Goal: Transaction & Acquisition: Purchase product/service

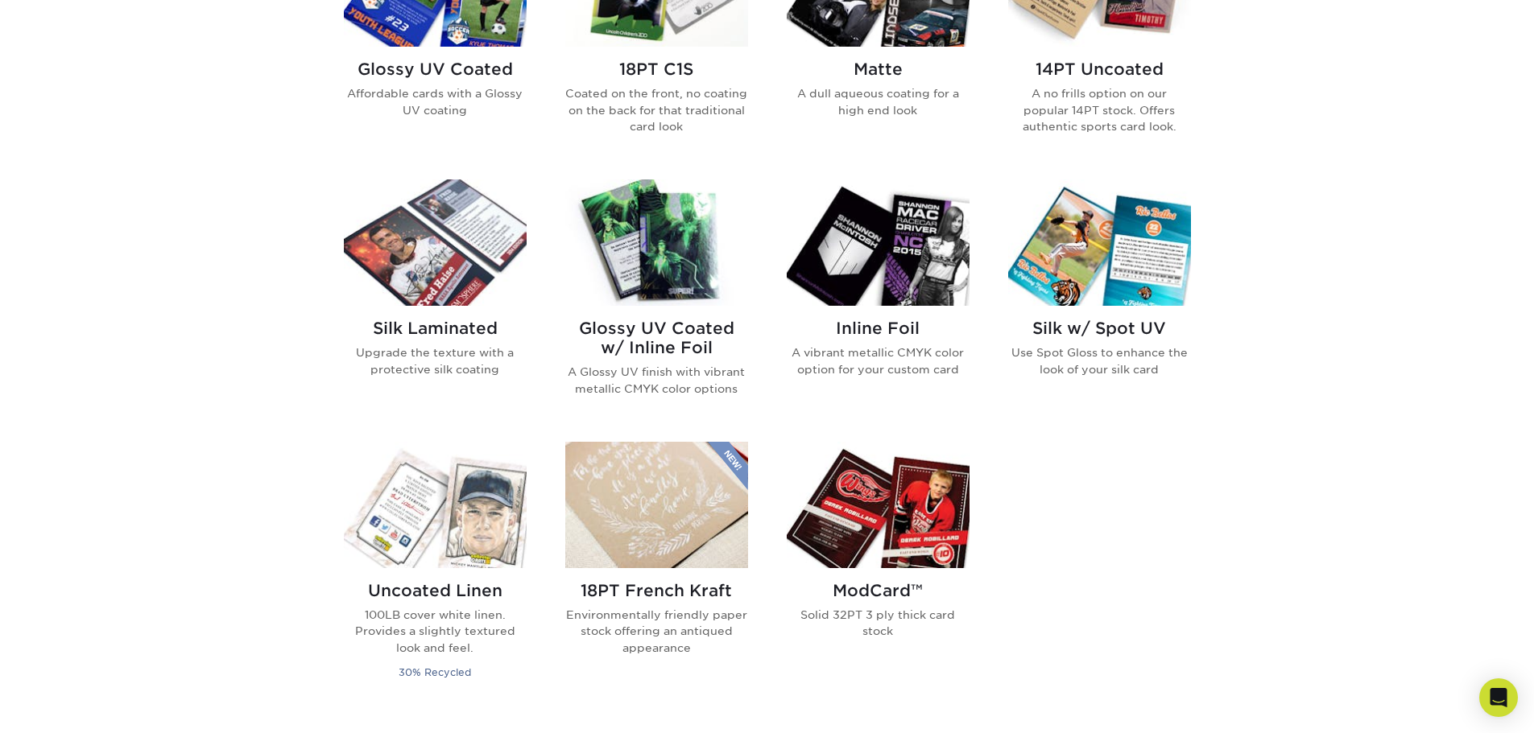
scroll to position [644, 0]
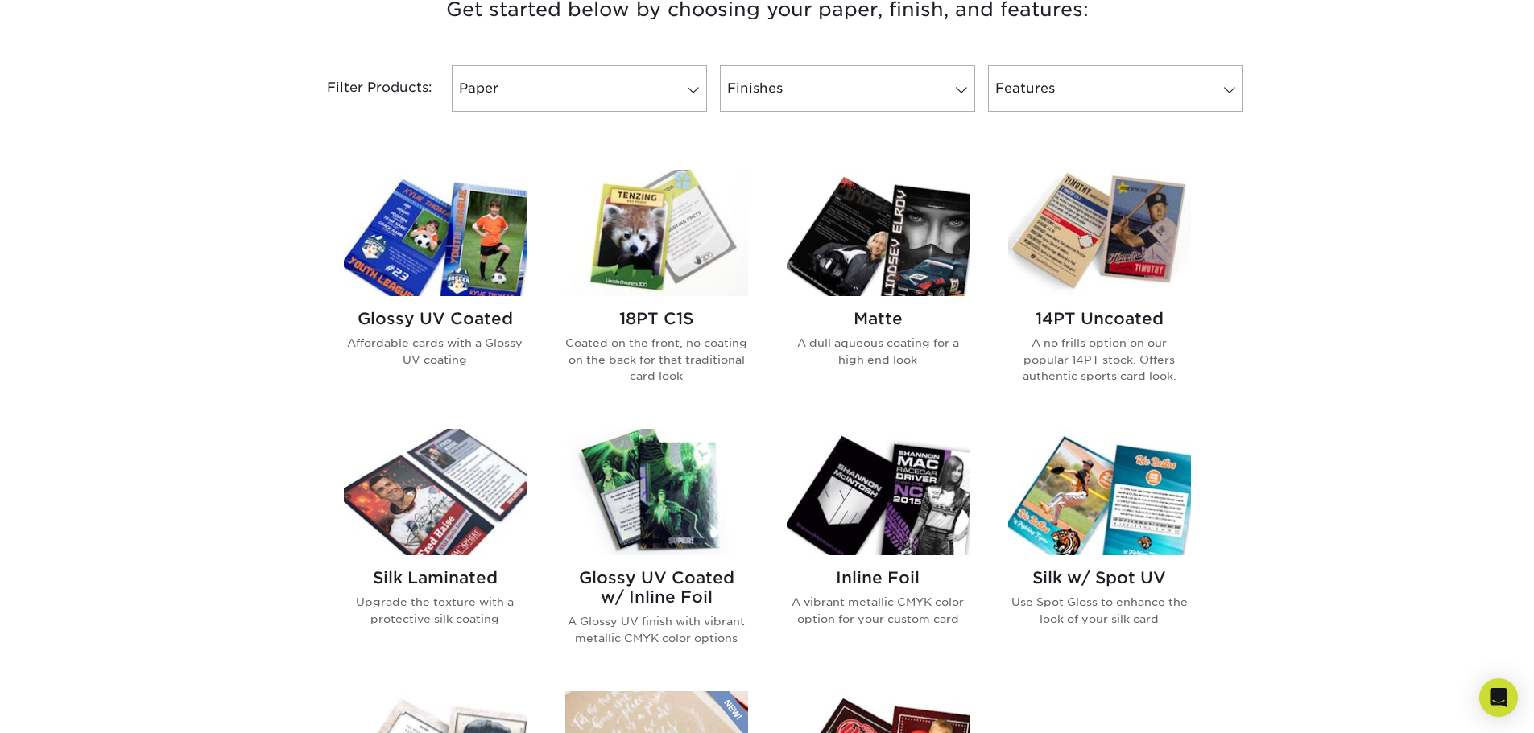
click at [883, 279] on img at bounding box center [878, 233] width 183 height 126
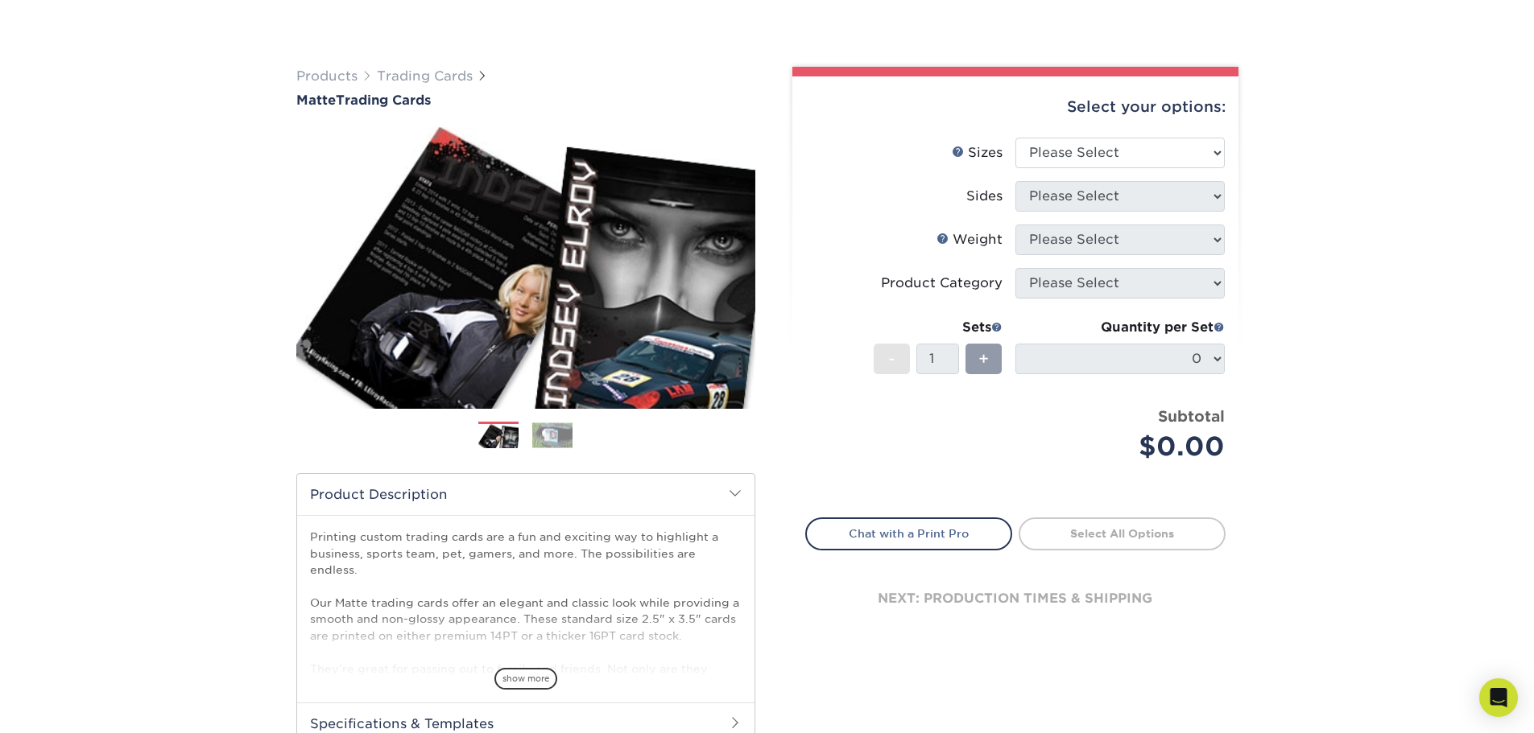
scroll to position [161, 0]
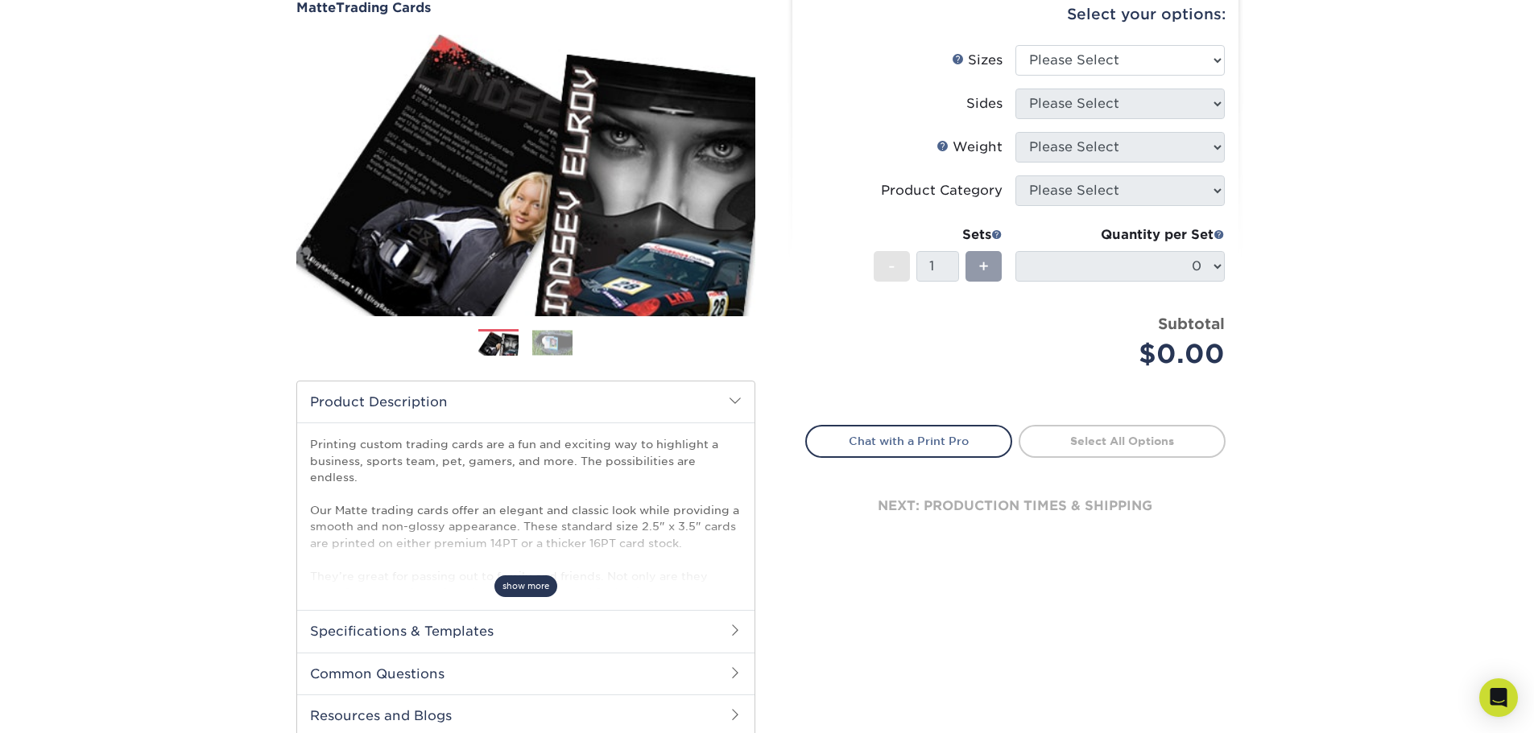
click at [532, 586] on span "show more" at bounding box center [525, 587] width 63 height 22
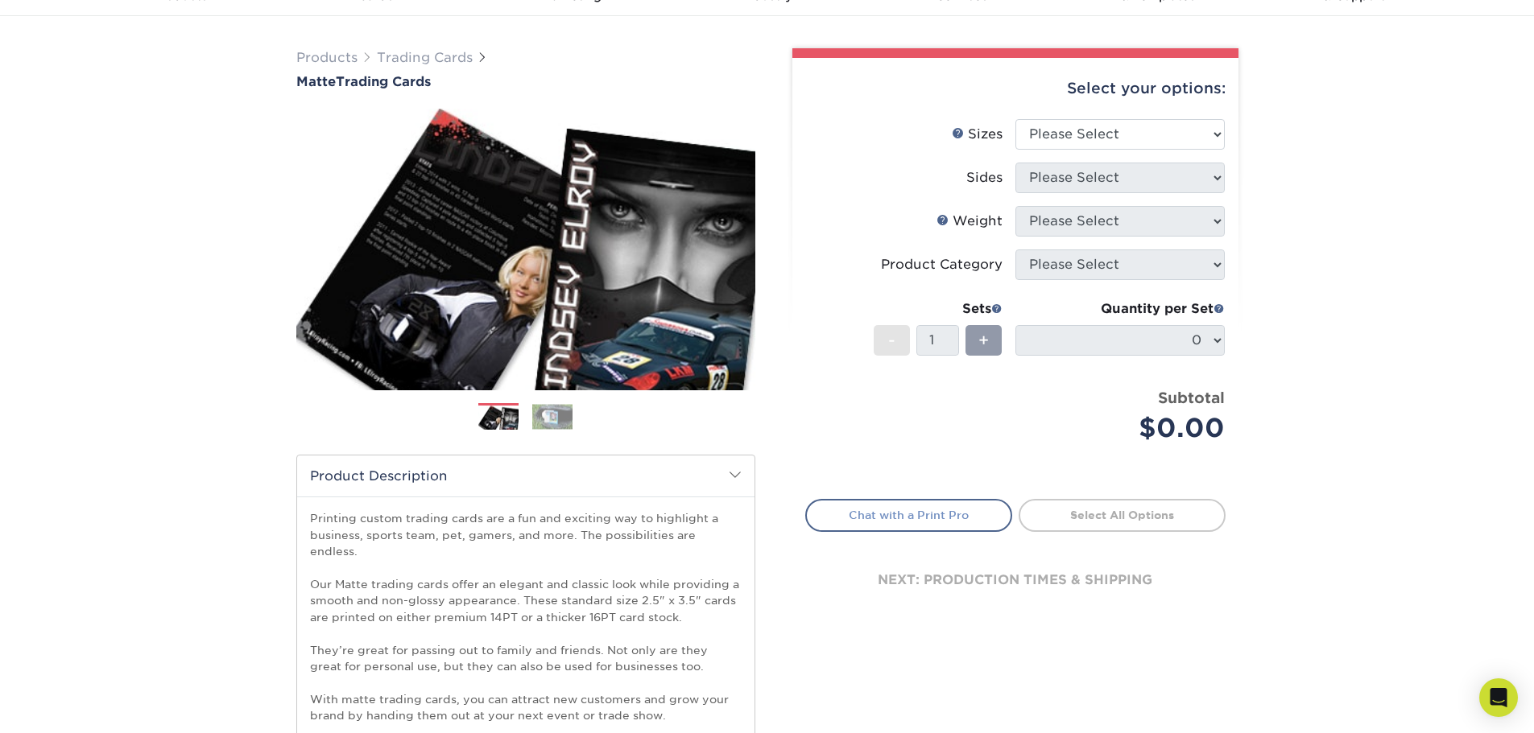
scroll to position [81, 0]
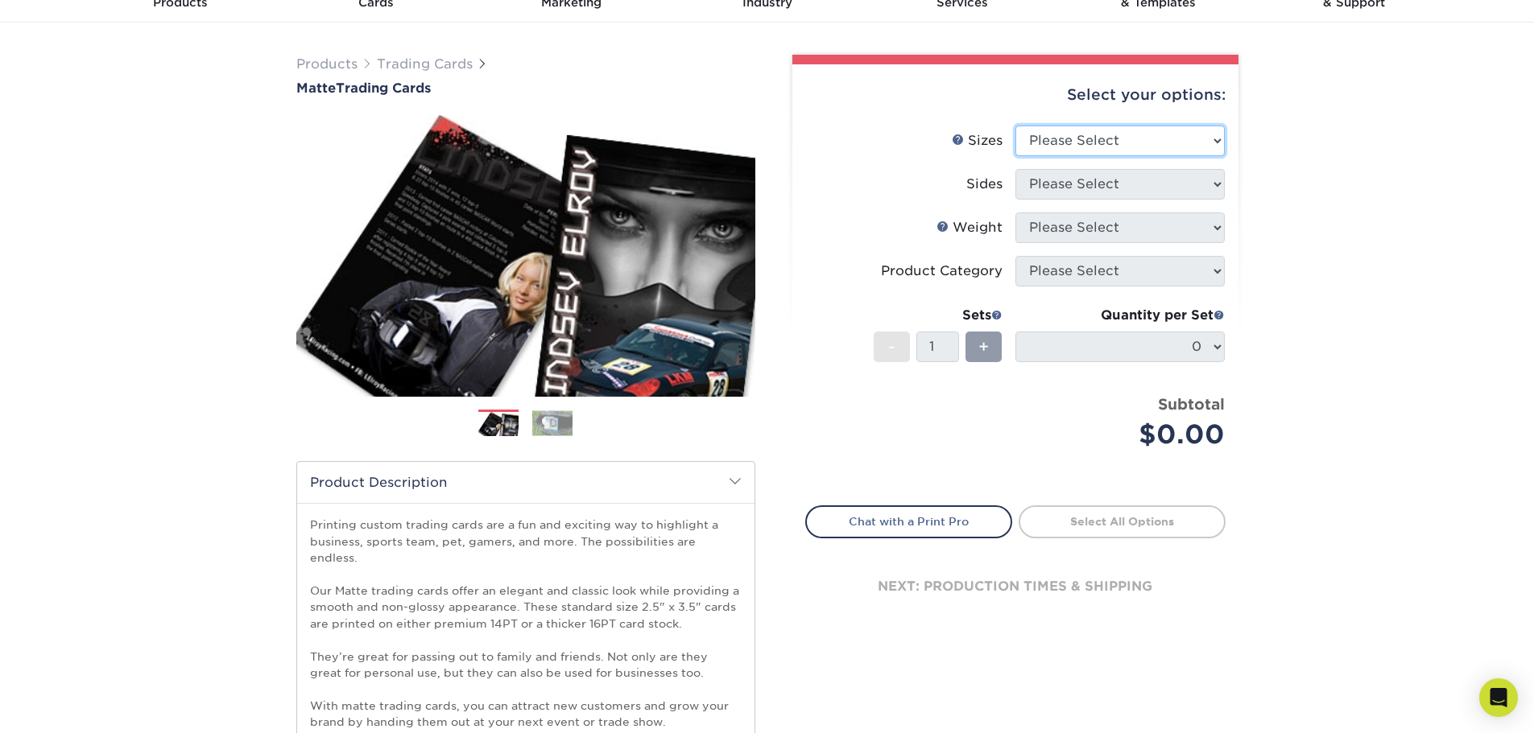
click at [1175, 137] on select "Please Select 2.5" x 3.5"" at bounding box center [1119, 141] width 209 height 31
select select "2.50x3.50"
click at [1015, 126] on select "Please Select 2.5" x 3.5"" at bounding box center [1119, 141] width 209 height 31
click at [1131, 189] on select "Please Select Print Both Sides Print Front Only" at bounding box center [1119, 184] width 209 height 31
select select "13abbda7-1d64-4f25-8bb2-c179b224825d"
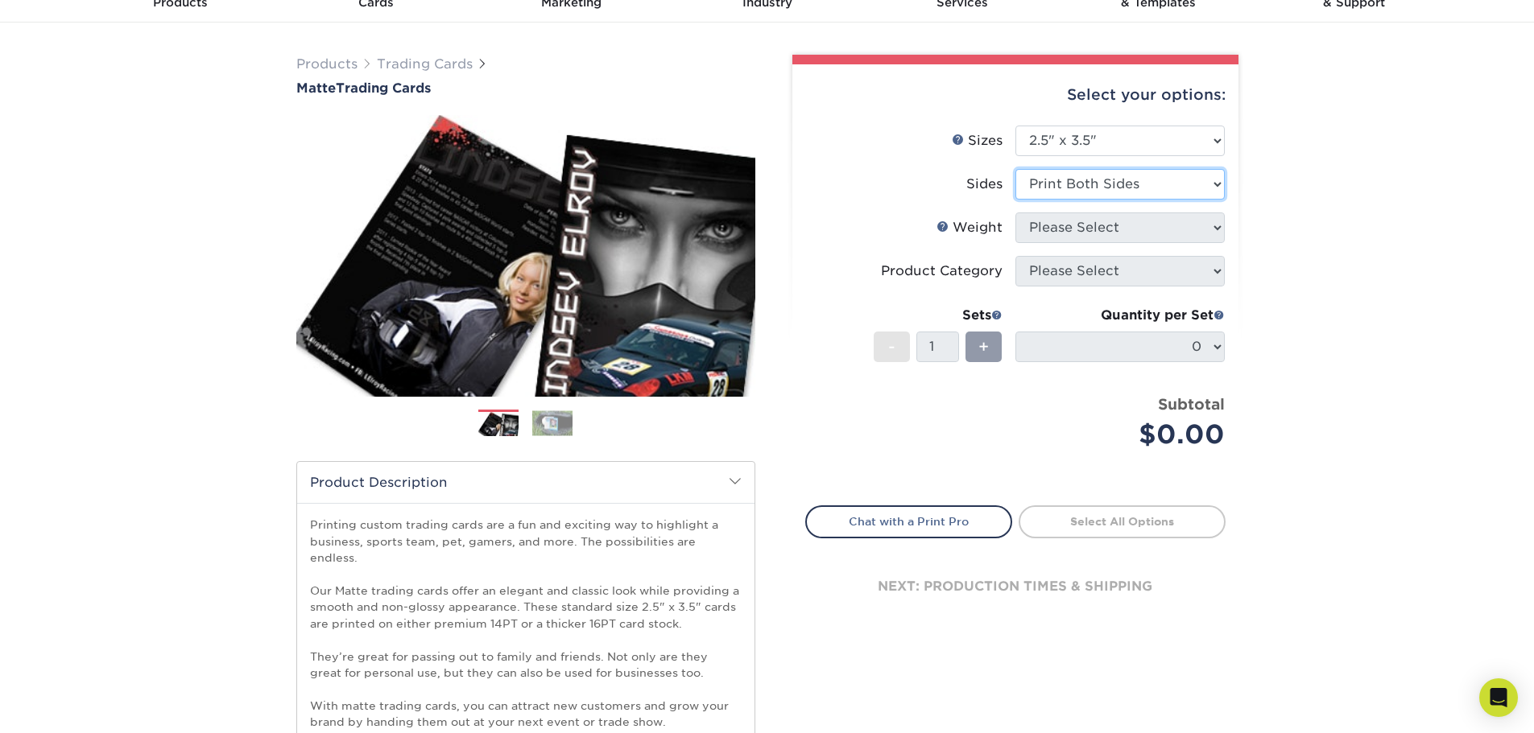
click at [1015, 169] on select "Please Select Print Both Sides Print Front Only" at bounding box center [1119, 184] width 209 height 31
click at [1119, 229] on select "Please Select 16PT 14PT" at bounding box center [1119, 228] width 209 height 31
select select "16PT"
click at [1015, 213] on select "Please Select 16PT 14PT" at bounding box center [1119, 228] width 209 height 31
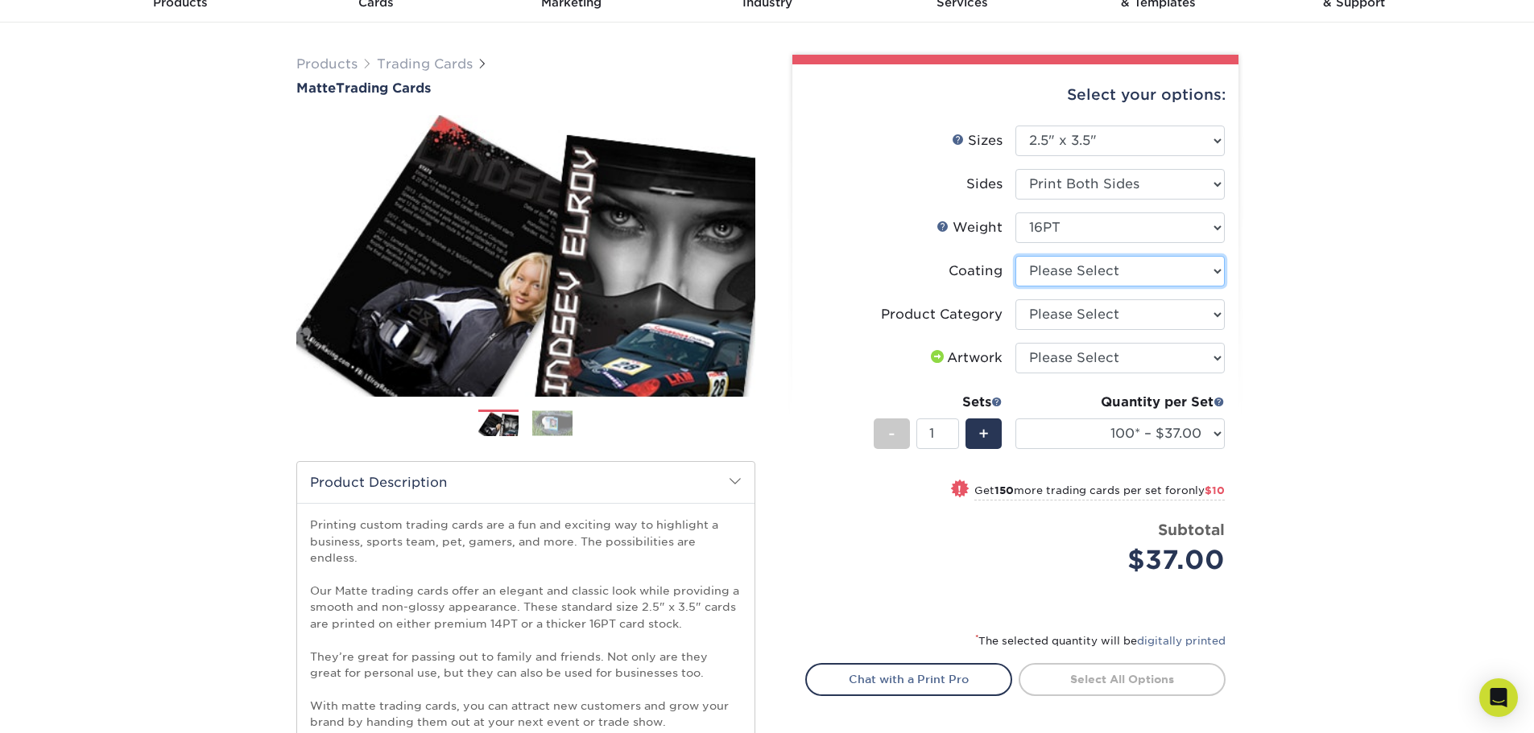
click at [1123, 266] on select at bounding box center [1119, 271] width 209 height 31
select select "121bb7b5-3b4d-429f-bd8d-bbf80e953313"
click at [1015, 256] on select at bounding box center [1119, 271] width 209 height 31
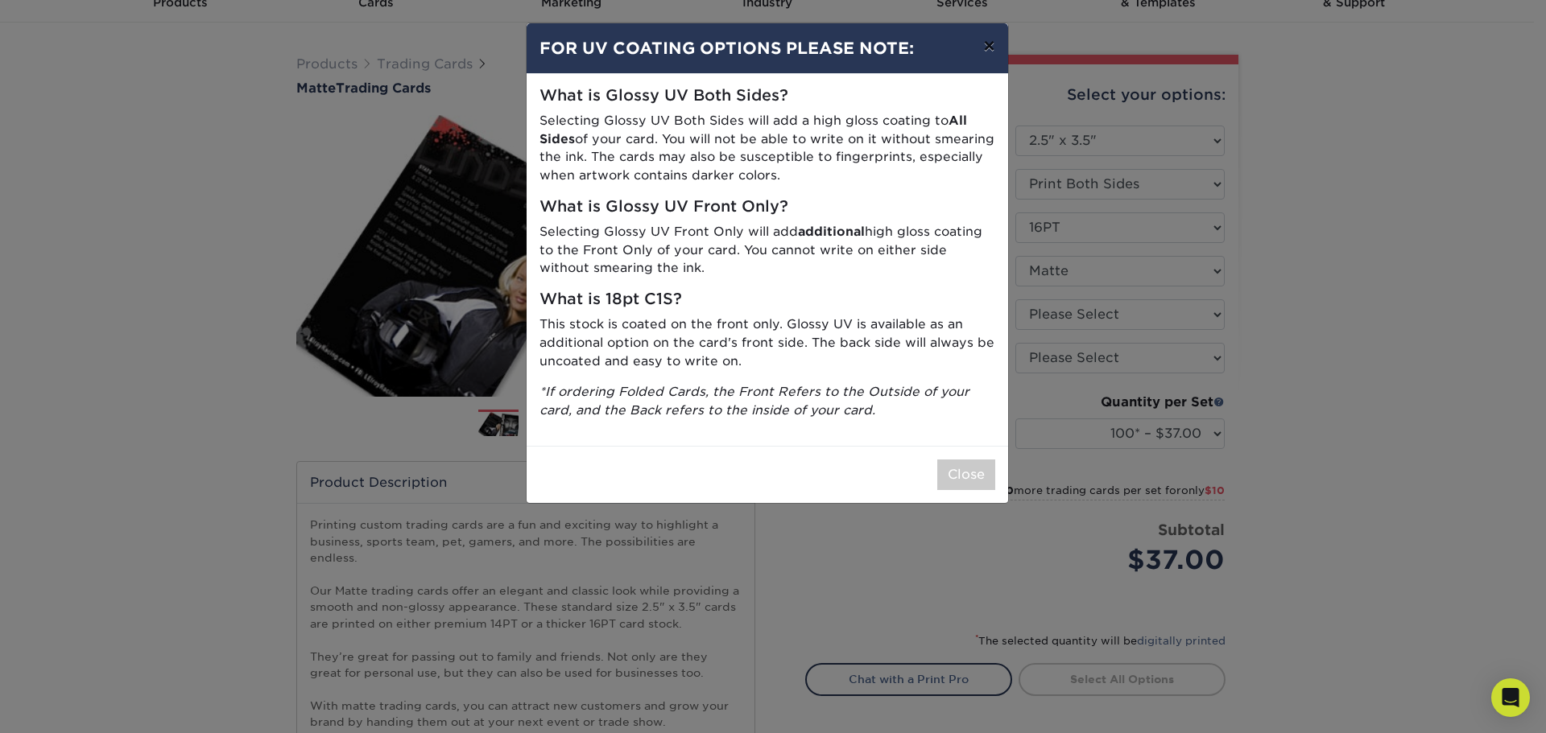
click at [988, 48] on button "×" at bounding box center [988, 45] width 37 height 45
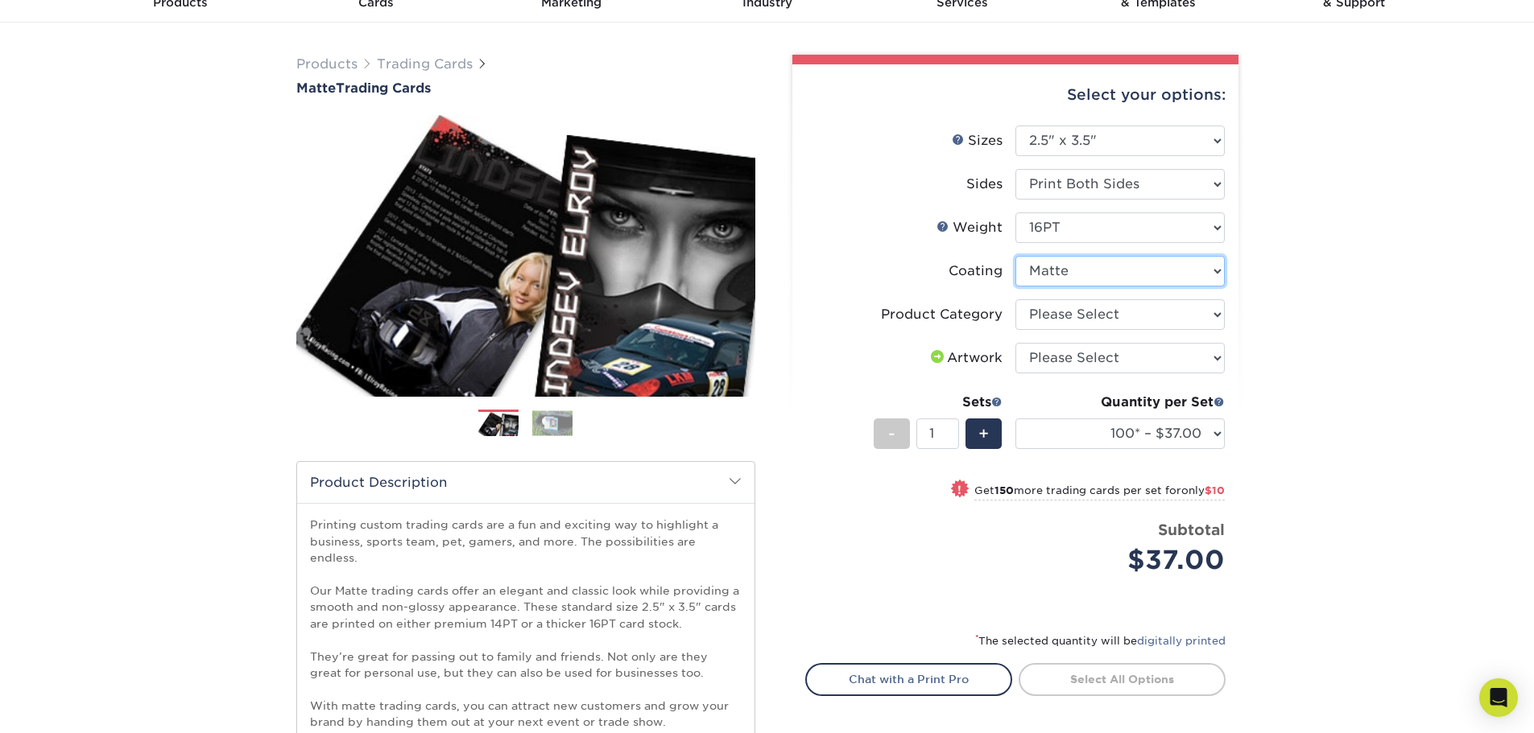
click at [1145, 274] on select at bounding box center [1119, 271] width 209 height 31
click at [1510, 254] on div "Products Trading Cards Matte Trading Cards" at bounding box center [767, 485] width 1534 height 925
click at [1118, 311] on select "Please Select Trading Cards" at bounding box center [1119, 314] width 209 height 31
select select "c2f9bce9-36c2-409d-b101-c29d9d031e18"
click at [1015, 299] on select "Please Select Trading Cards" at bounding box center [1119, 314] width 209 height 31
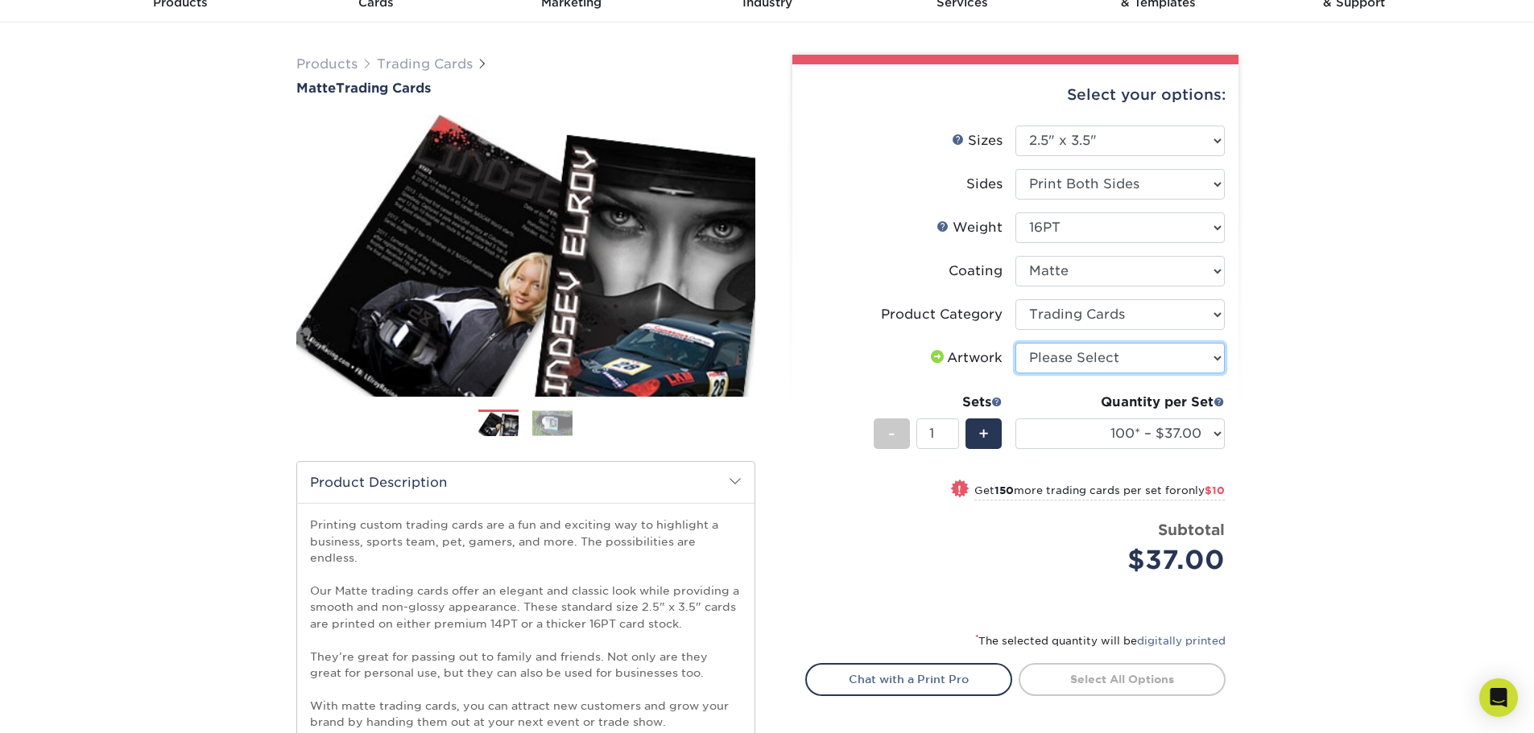
click at [1113, 364] on select "Please Select I will upload files I need a design - $100" at bounding box center [1119, 358] width 209 height 31
select select "upload"
click at [1015, 343] on select "Please Select I will upload files I need a design - $100" at bounding box center [1119, 358] width 209 height 31
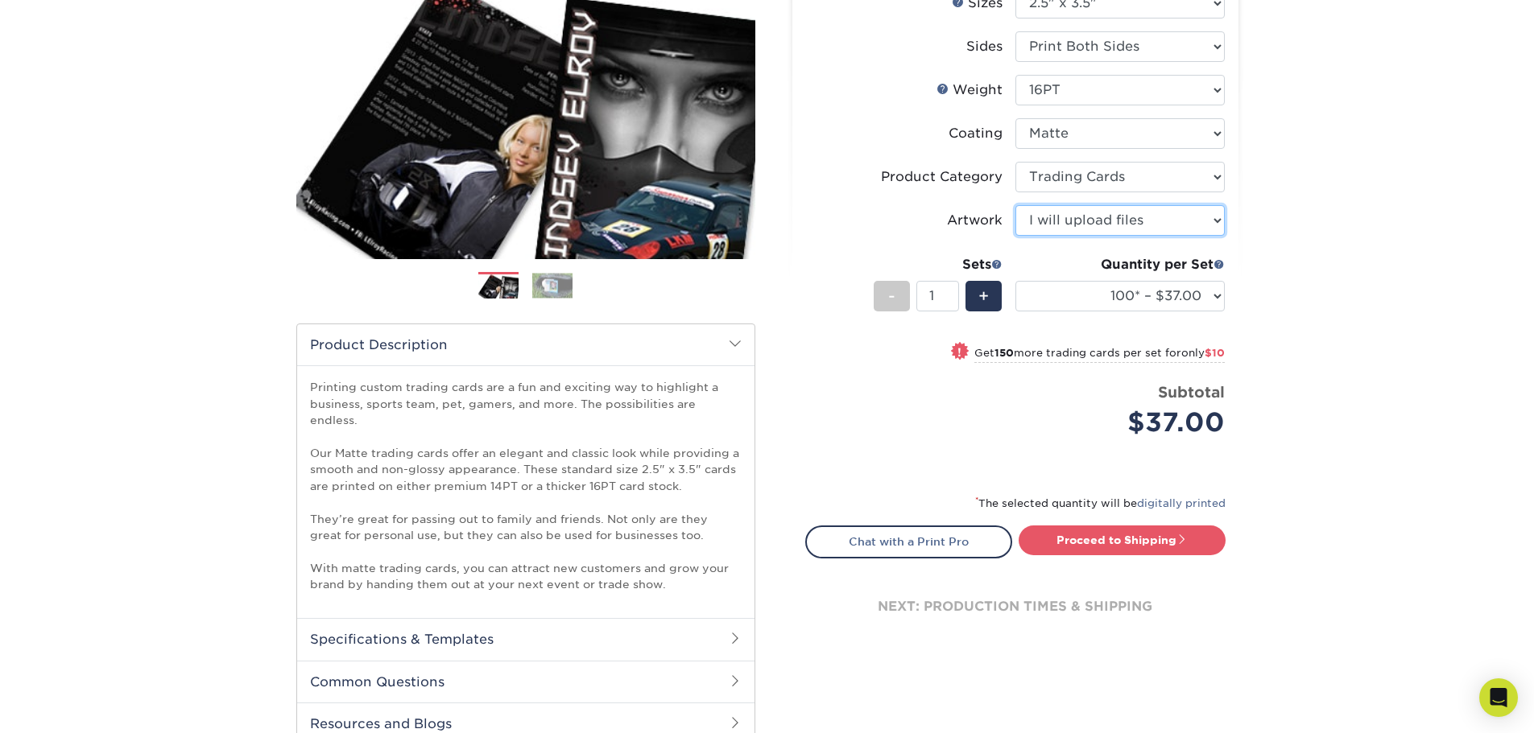
scroll to position [242, 0]
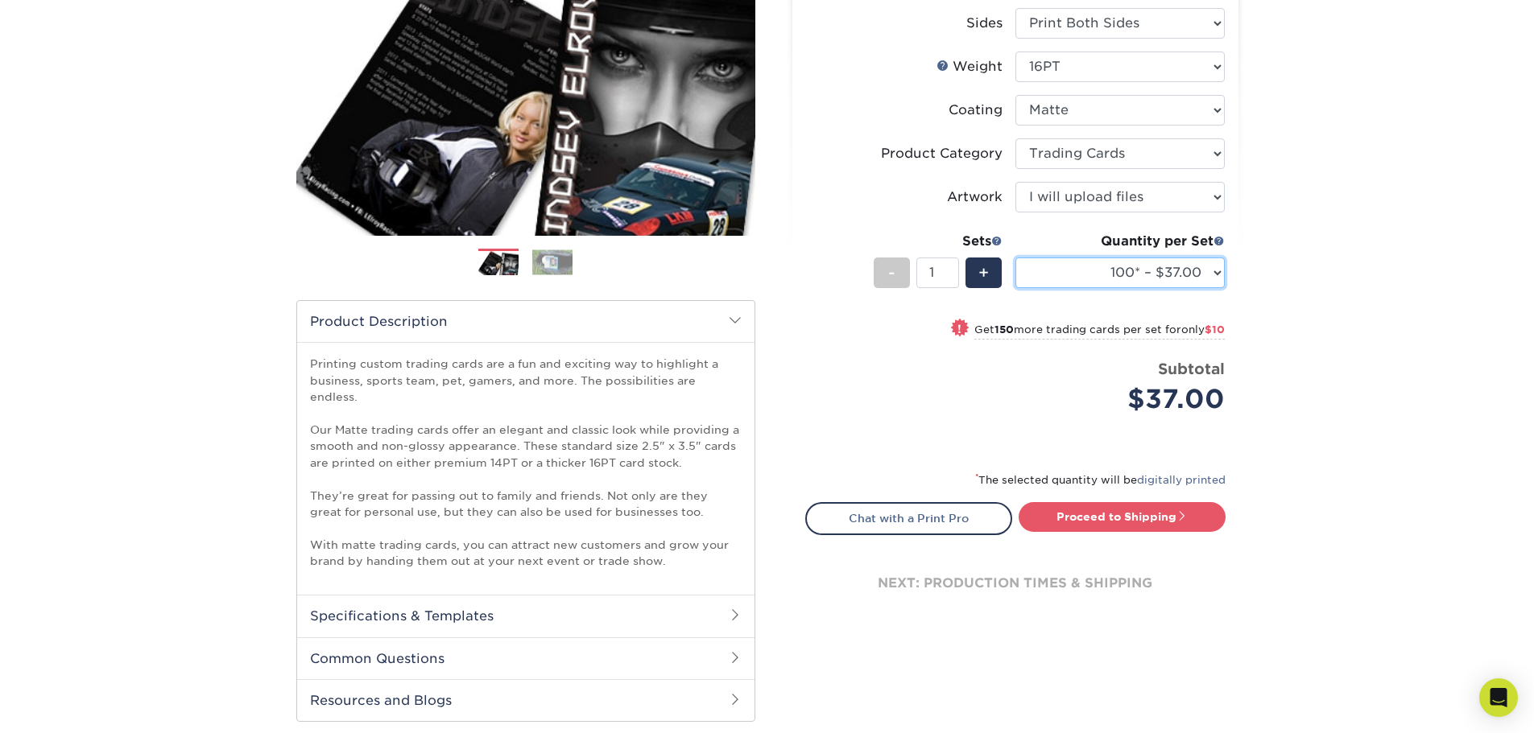
click at [1198, 275] on select "100* – $37.00 250* – $47.00 500* – $58.00 1000 – $71.00 2500 – $141.00 5000 – $…" at bounding box center [1119, 273] width 209 height 31
select select "1000 – $71.00"
click at [1015, 258] on select "100* – $37.00 250* – $47.00 500* – $58.00 1000 – $71.00 2500 – $141.00 5000 – $…" at bounding box center [1119, 273] width 209 height 31
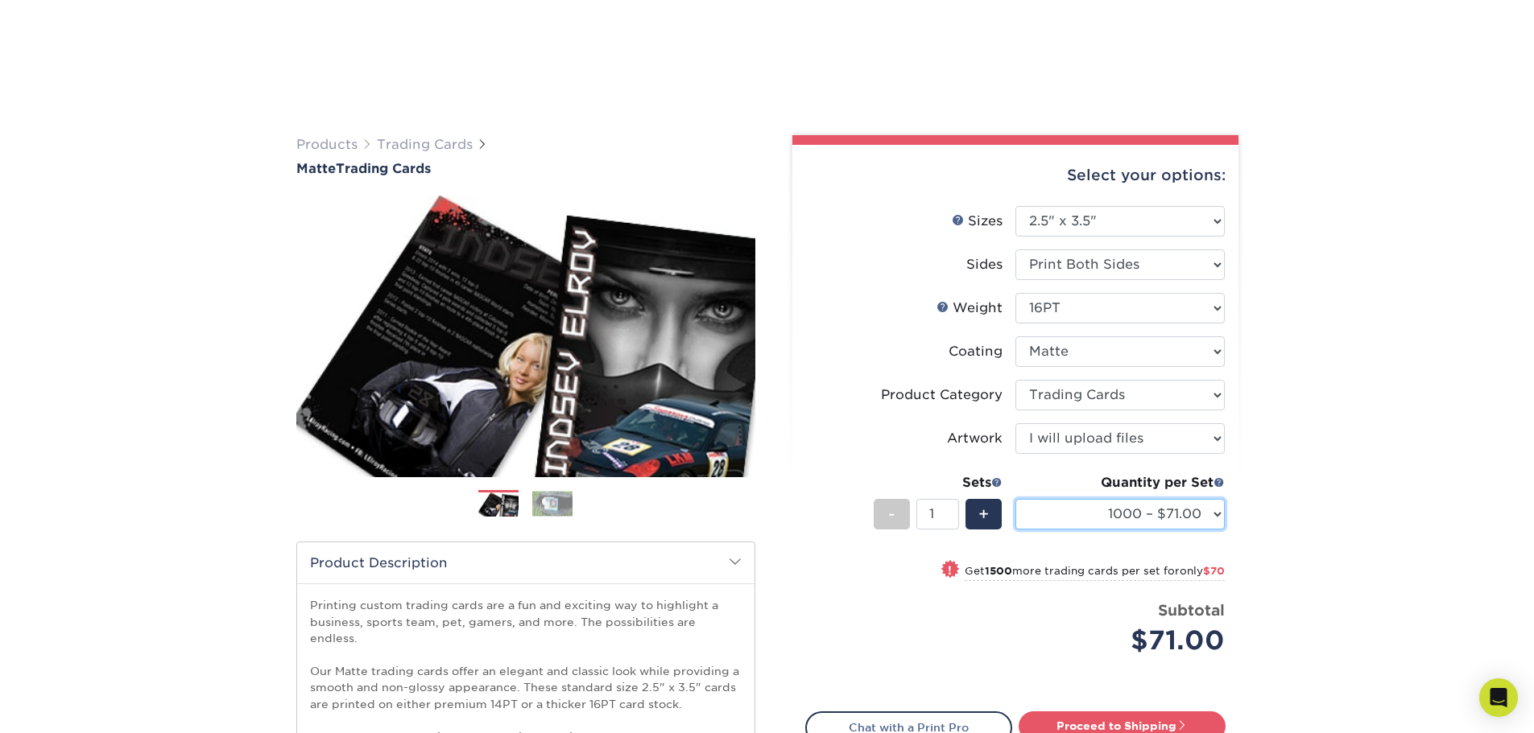
scroll to position [403, 0]
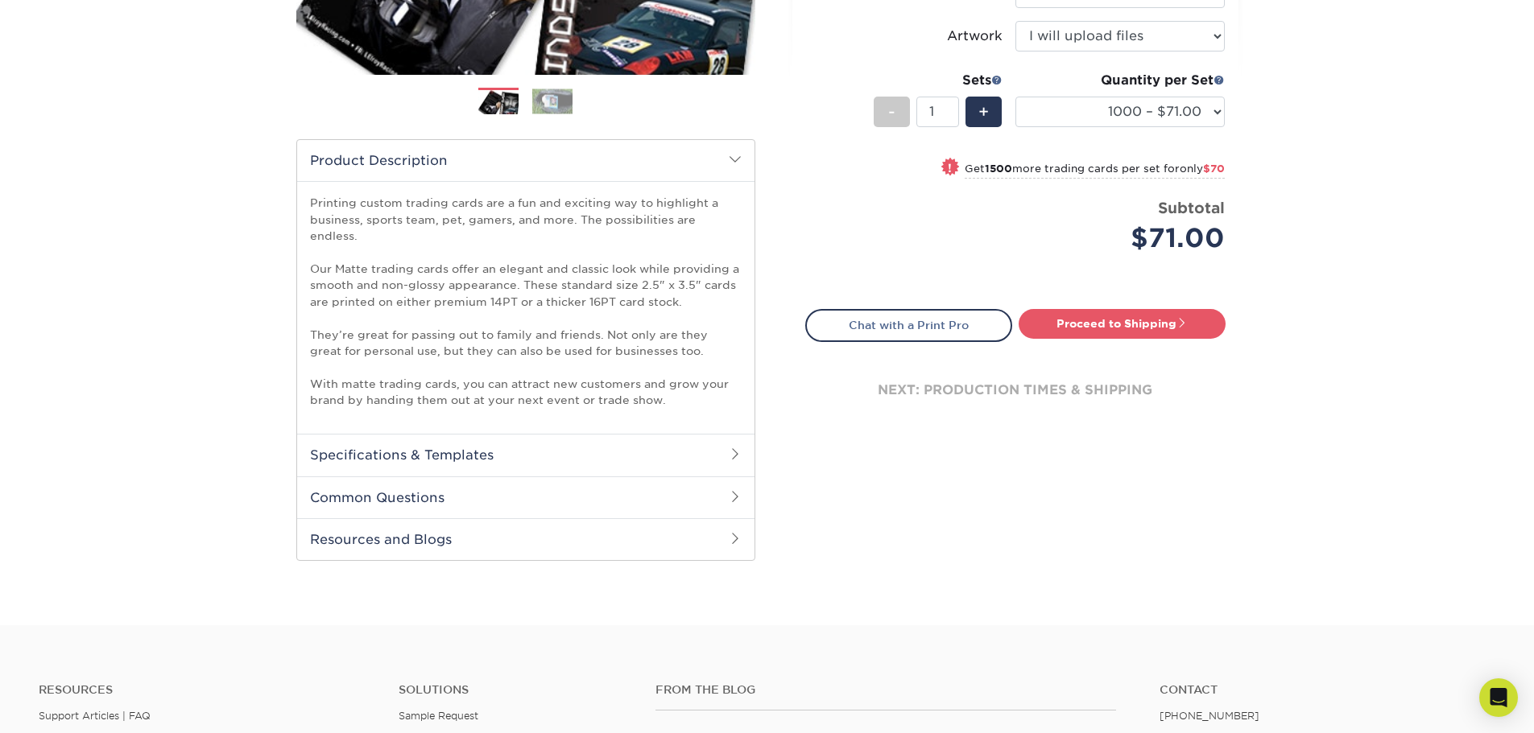
click at [626, 447] on h2 "Specifications & Templates" at bounding box center [525, 455] width 457 height 42
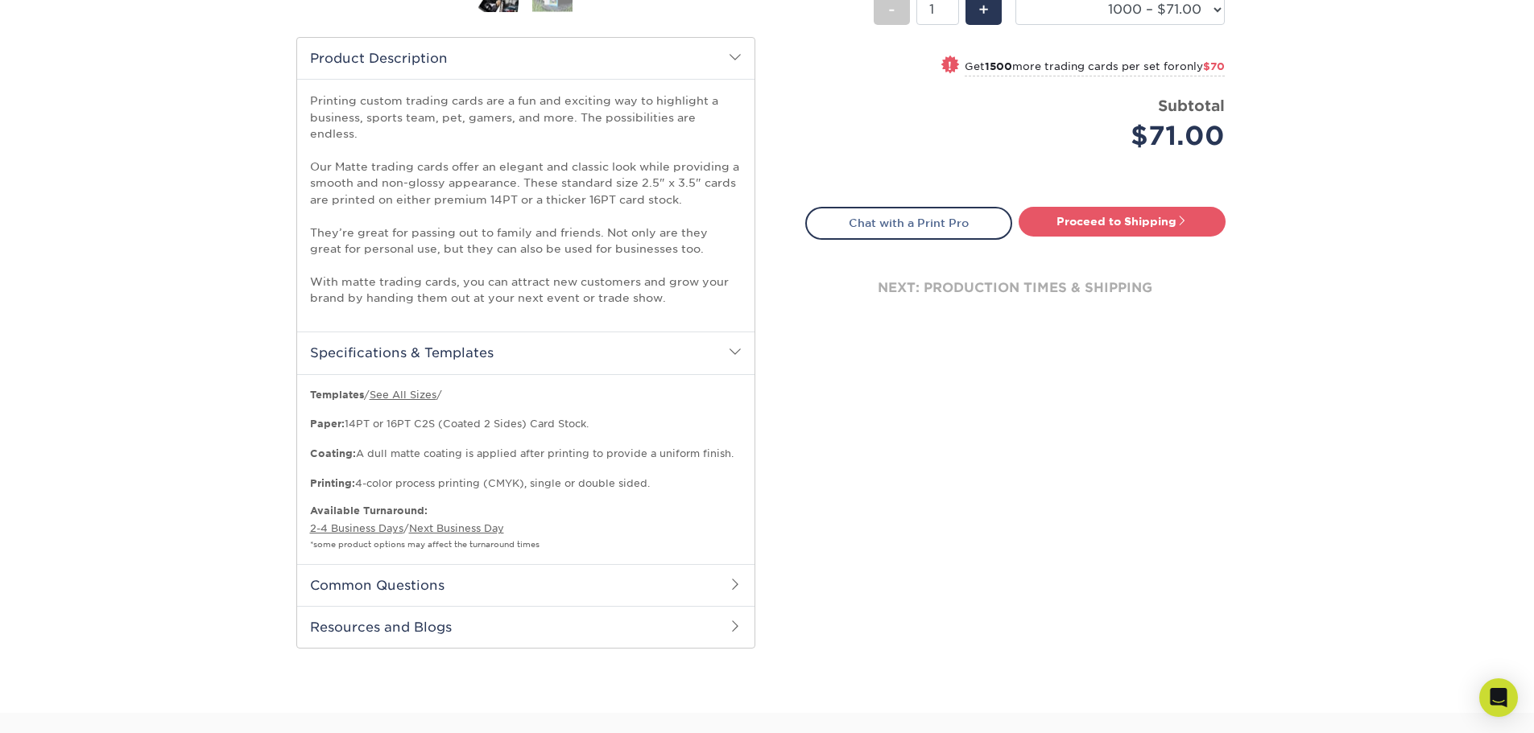
scroll to position [644, 0]
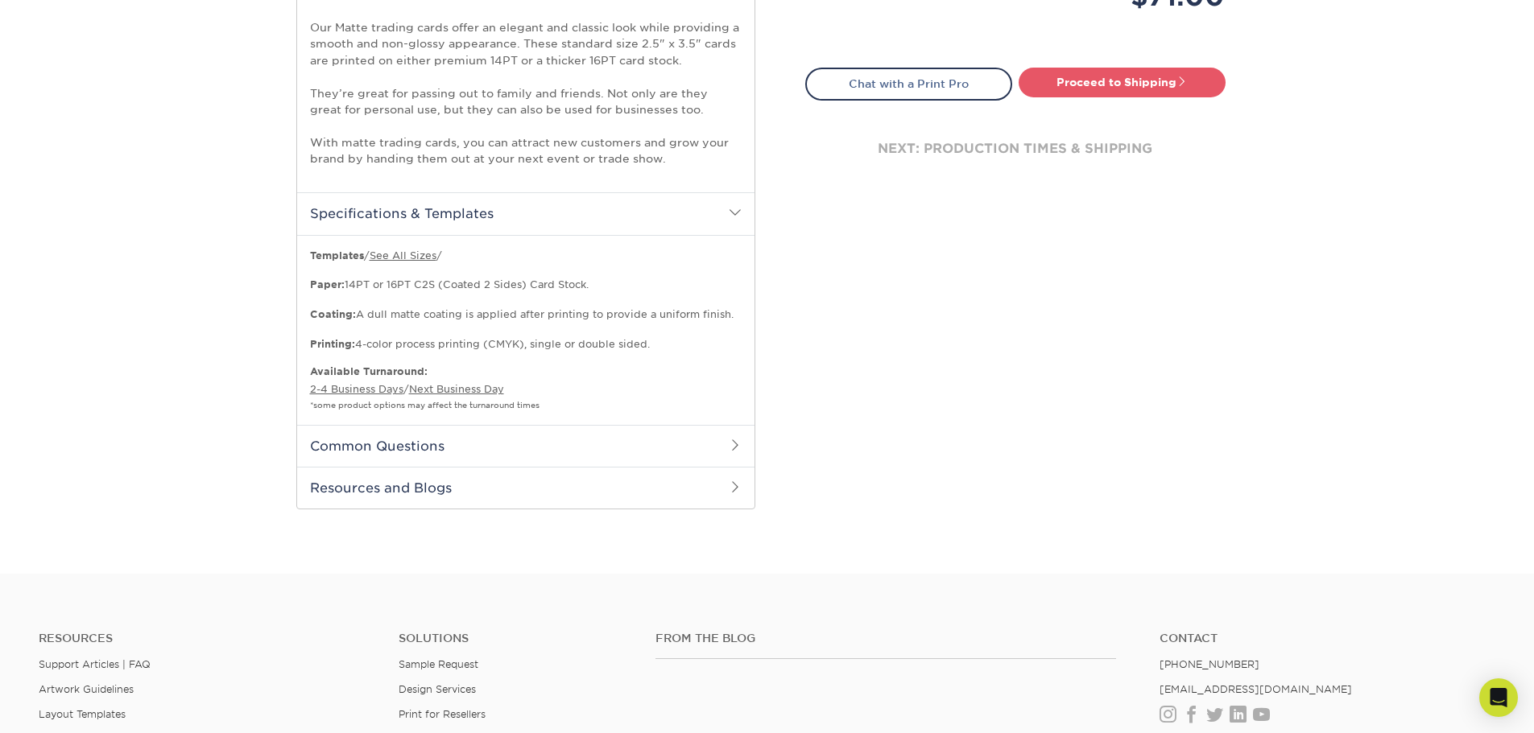
click at [623, 437] on h2 "Common Questions" at bounding box center [525, 446] width 457 height 42
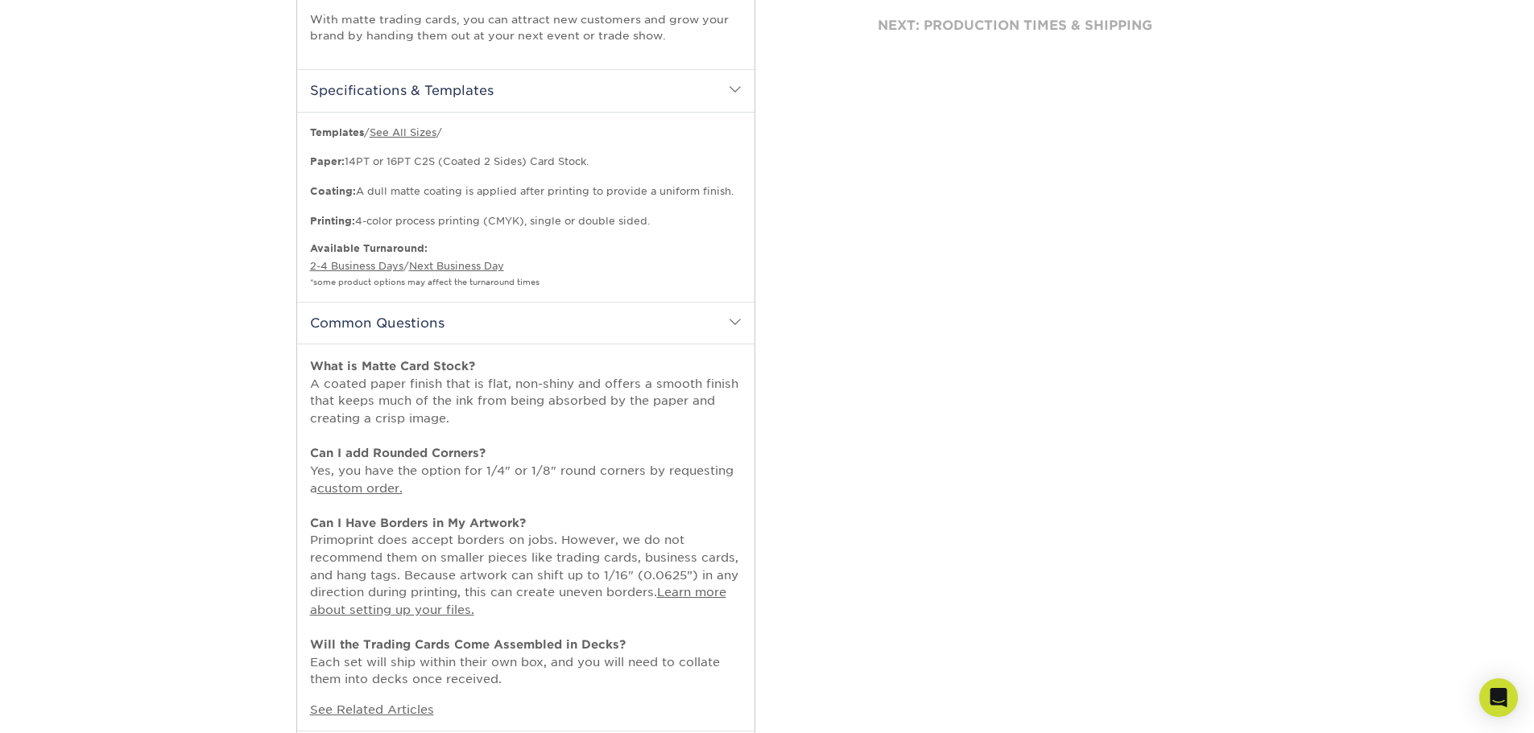
scroll to position [725, 0]
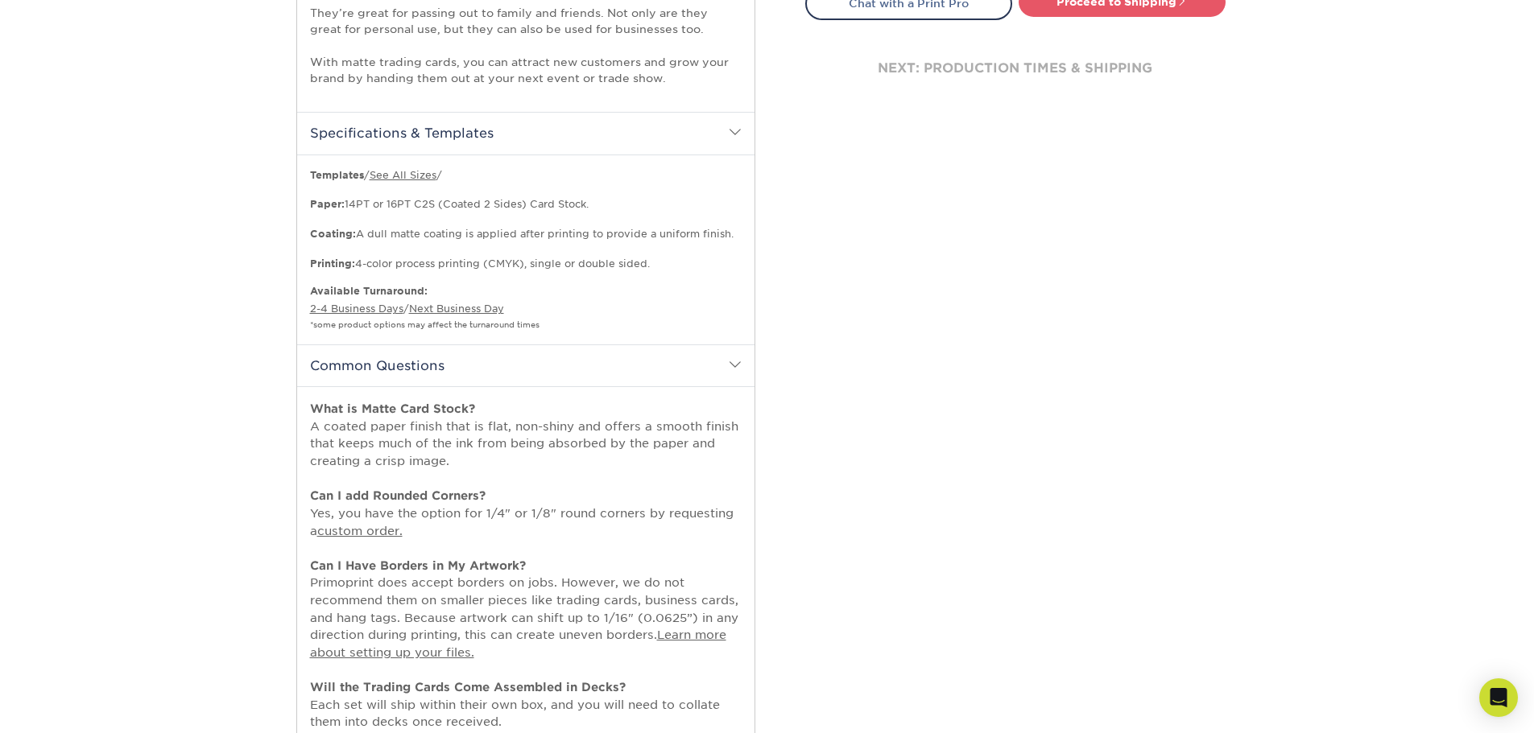
click at [738, 358] on span at bounding box center [735, 364] width 13 height 13
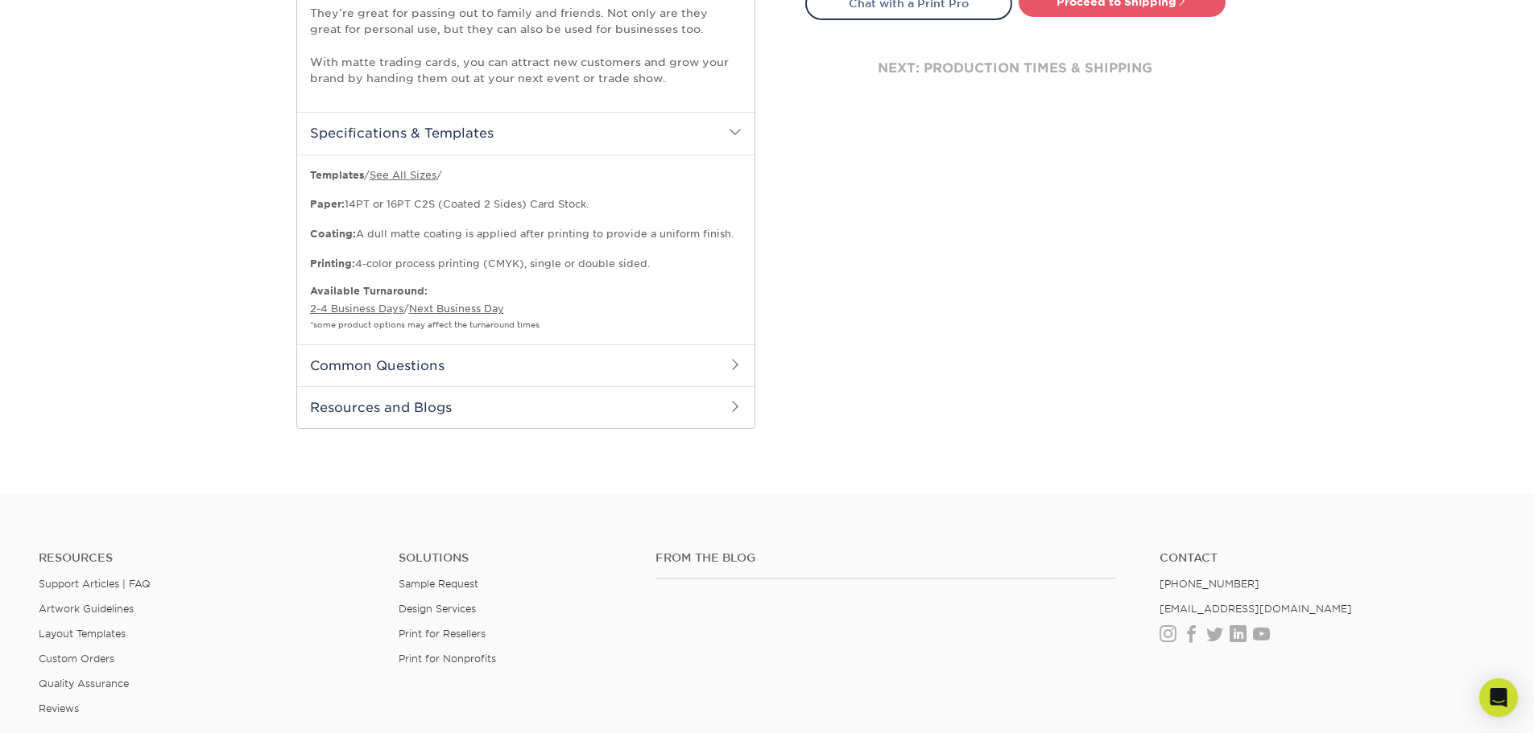
click at [738, 358] on span at bounding box center [735, 364] width 13 height 13
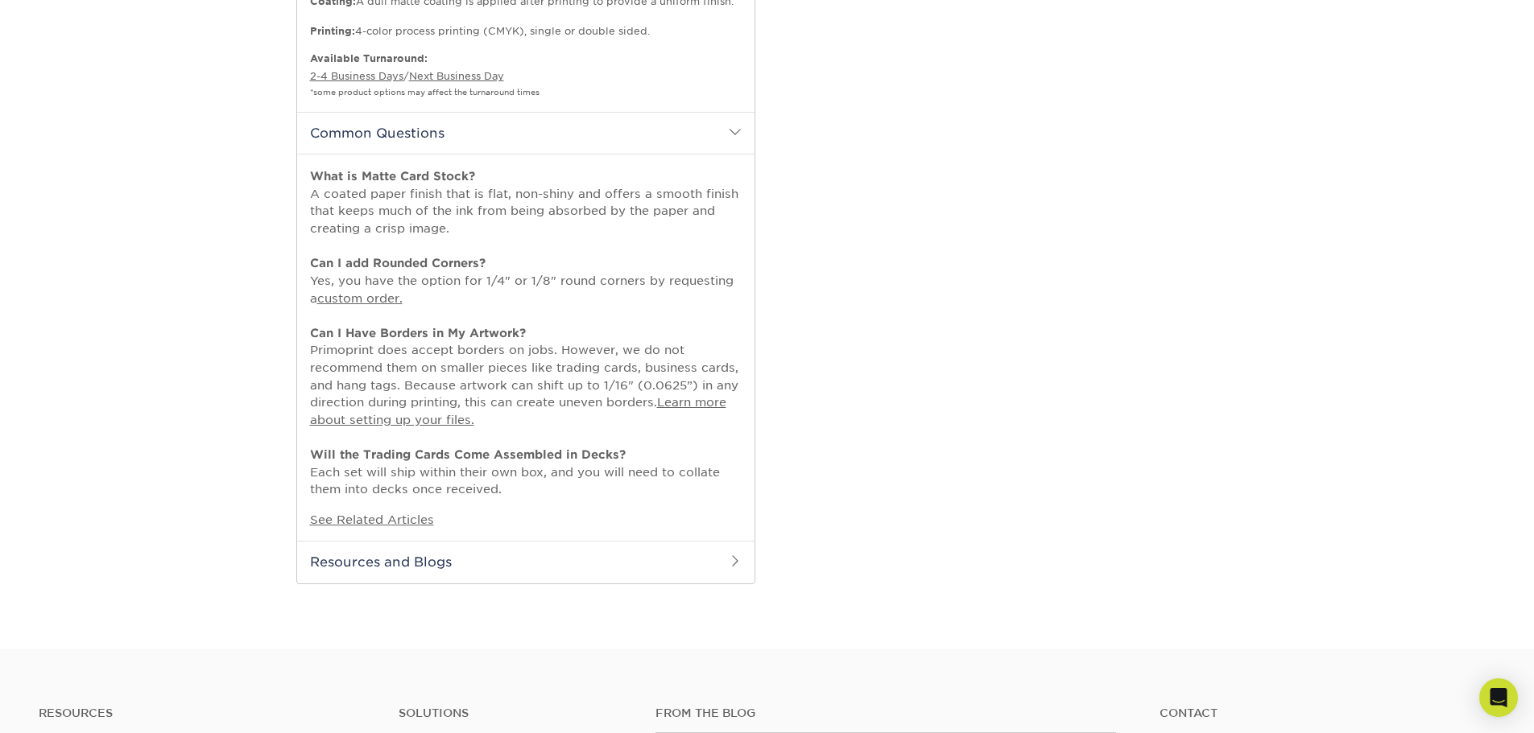
scroll to position [966, 0]
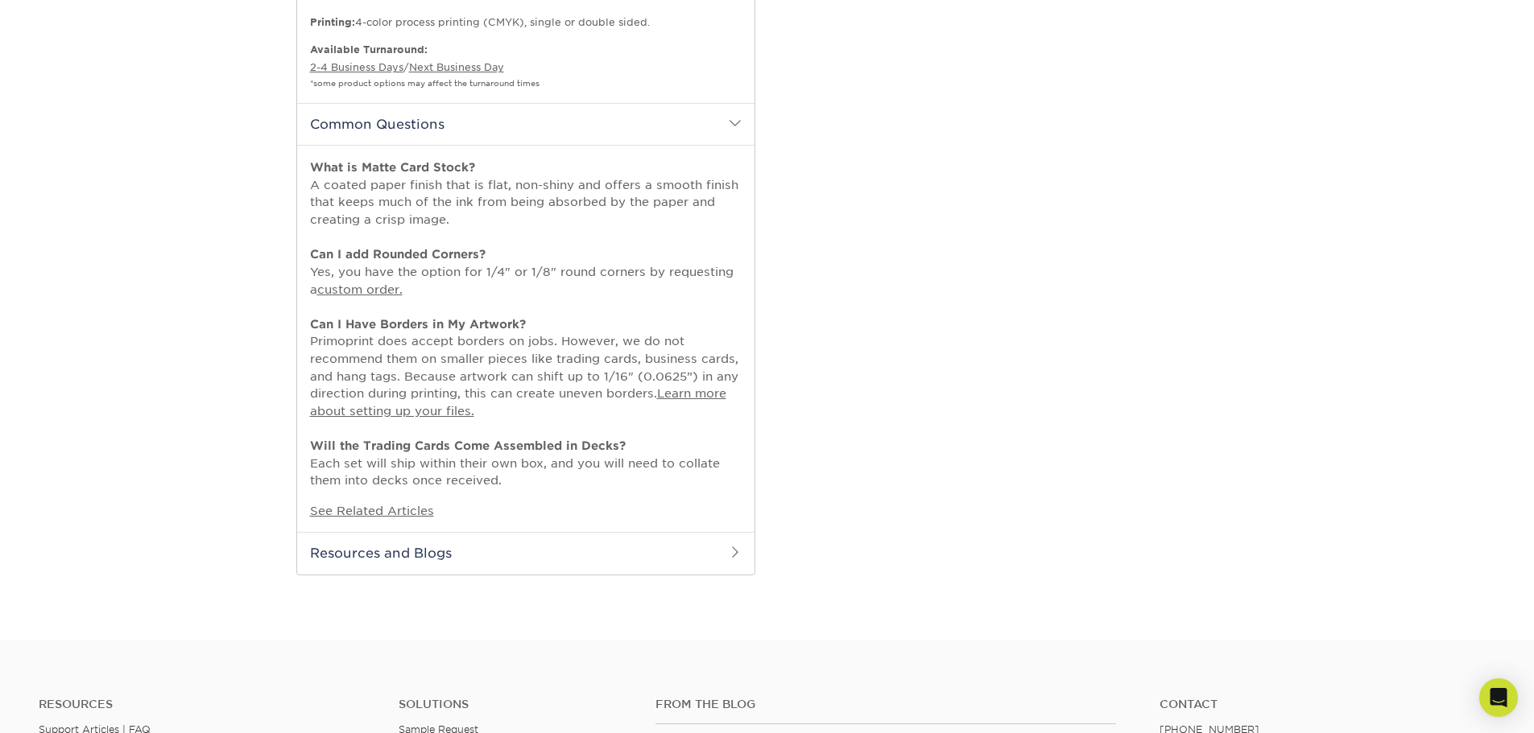
click at [725, 547] on h2 "Resources and Blogs" at bounding box center [525, 553] width 457 height 42
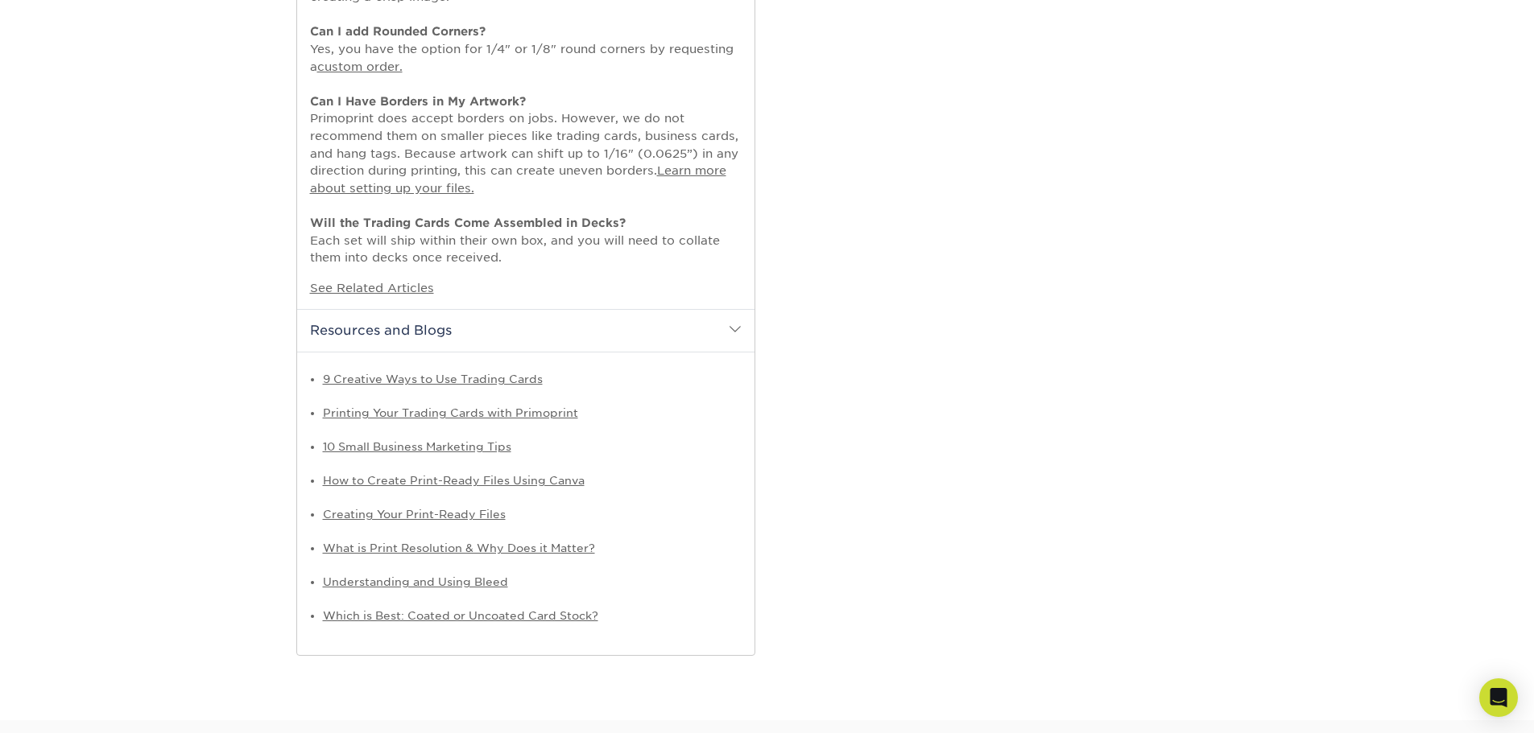
scroll to position [1208, 0]
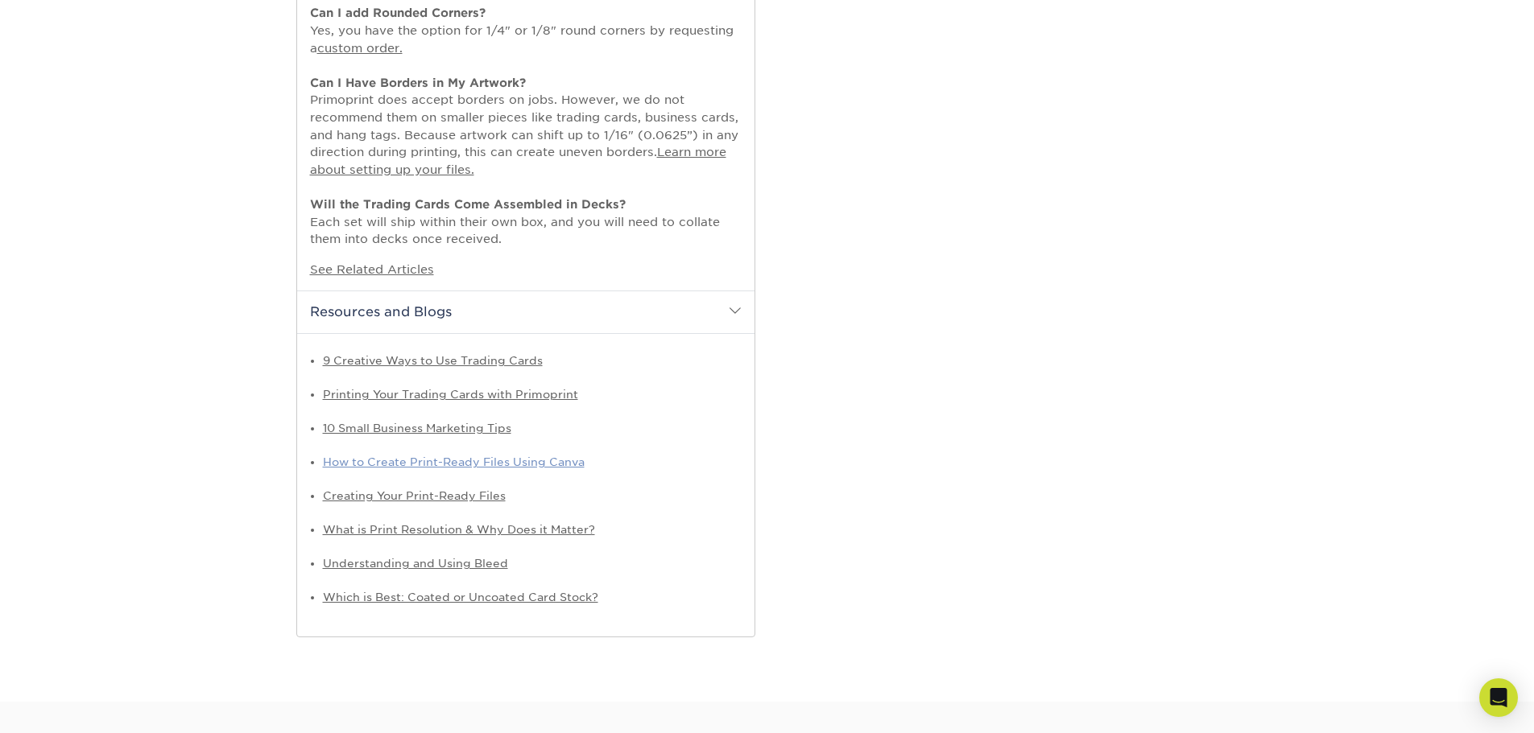
drag, startPoint x: 549, startPoint y: 454, endPoint x: 542, endPoint y: 449, distance: 8.7
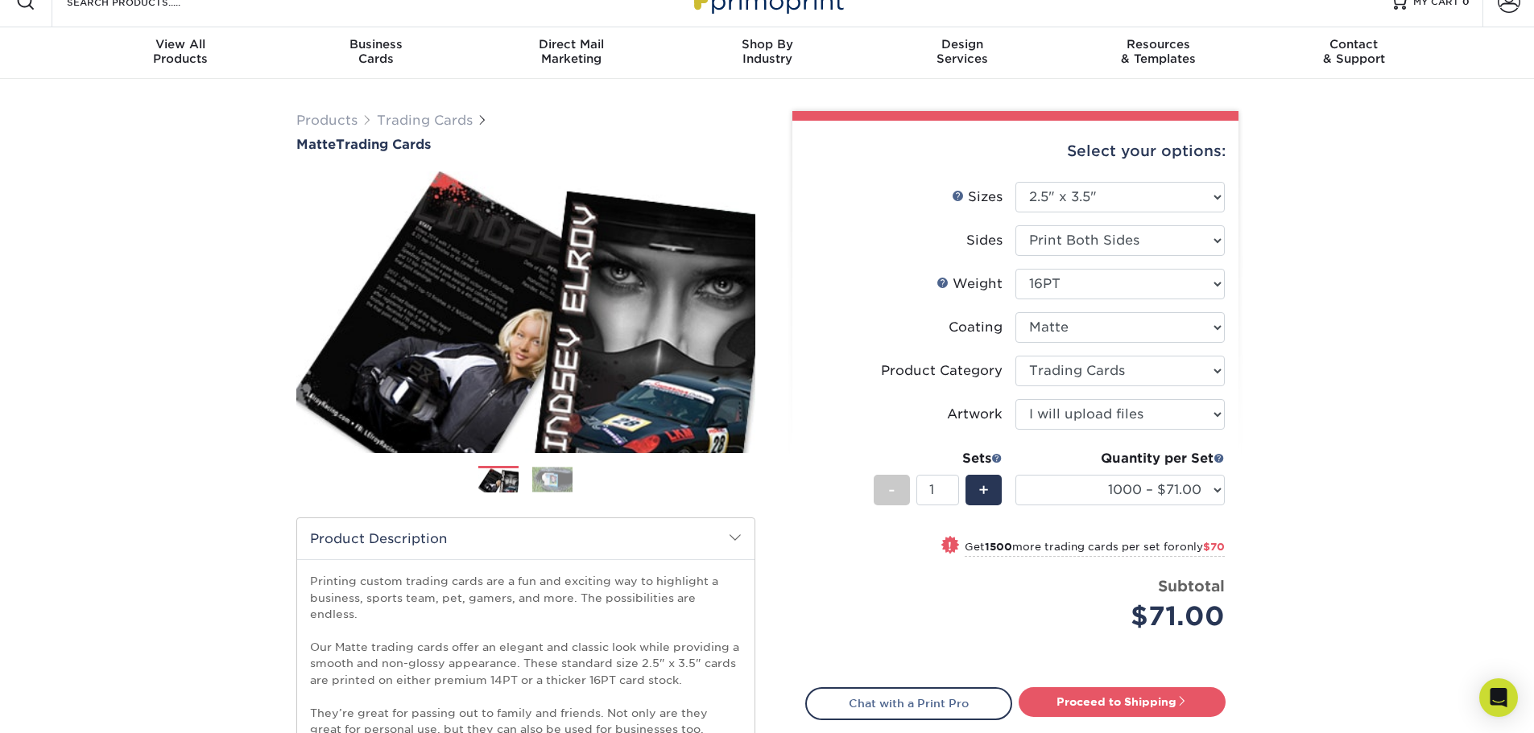
scroll to position [0, 0]
